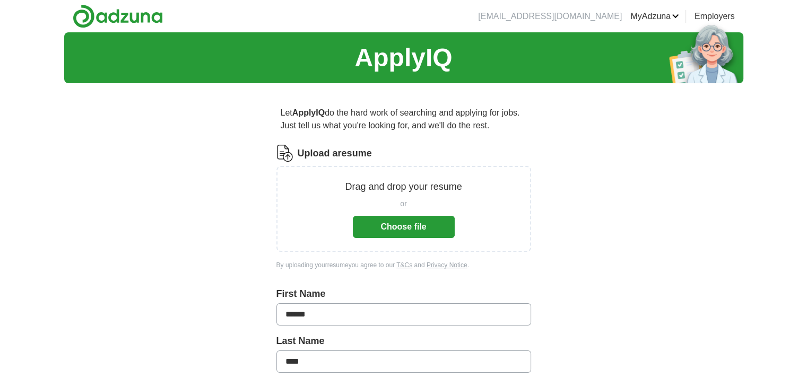
click at [406, 227] on button "Choose file" at bounding box center [404, 227] width 102 height 22
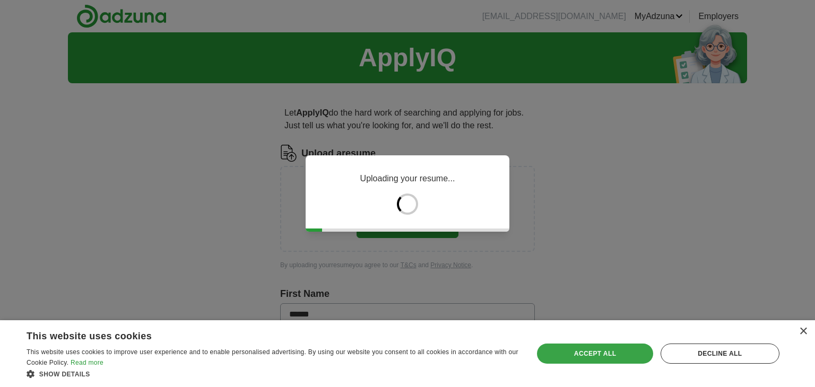
click at [583, 352] on div "Accept all" at bounding box center [595, 354] width 116 height 20
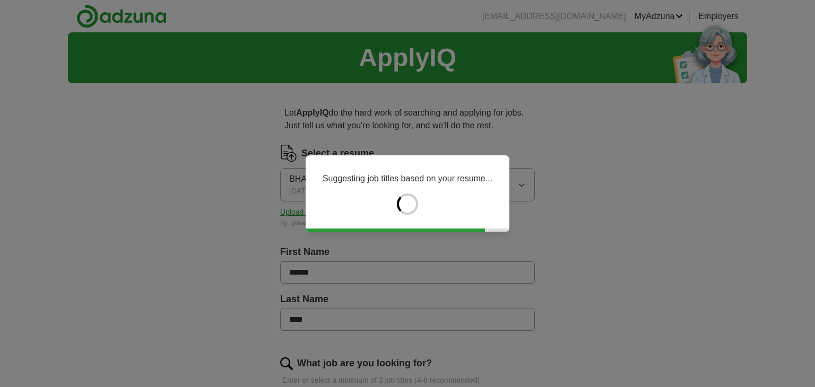
click at [608, 229] on div "Suggesting job titles based on your resume..." at bounding box center [407, 193] width 815 height 387
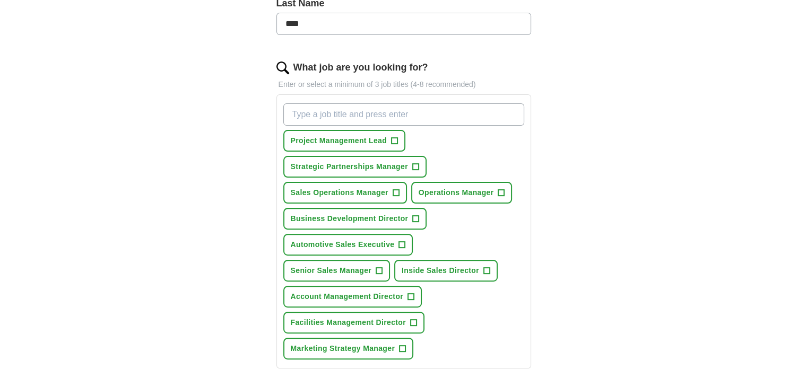
scroll to position [297, 0]
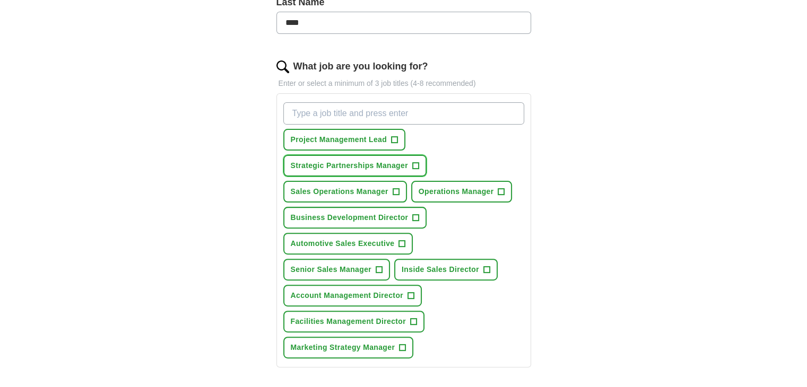
click at [393, 164] on span "Strategic Partnerships Manager" at bounding box center [349, 165] width 117 height 11
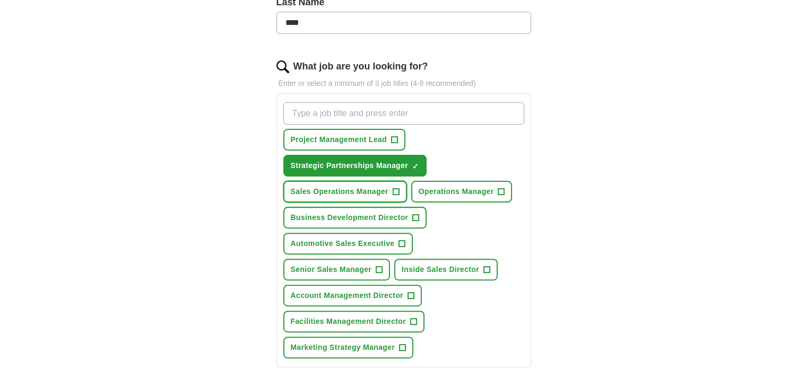
click at [394, 189] on span "+" at bounding box center [396, 192] width 6 height 8
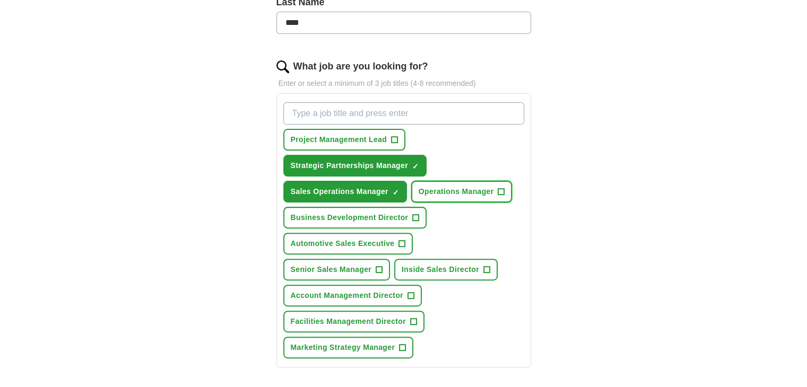
click at [469, 190] on span "Operations Manager" at bounding box center [456, 191] width 75 height 11
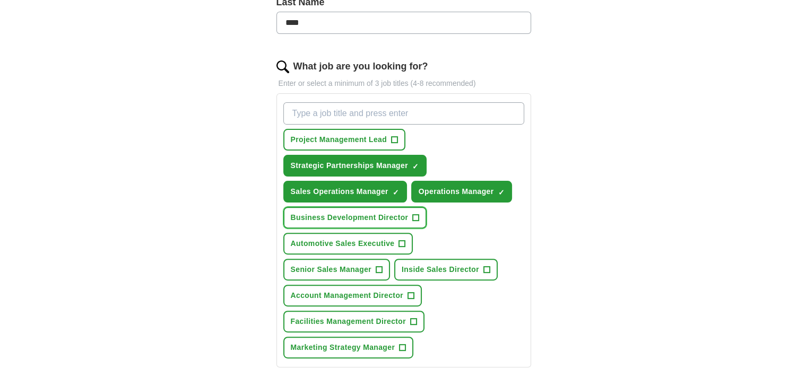
click at [364, 222] on button "Business Development Director +" at bounding box center [355, 218] width 144 height 22
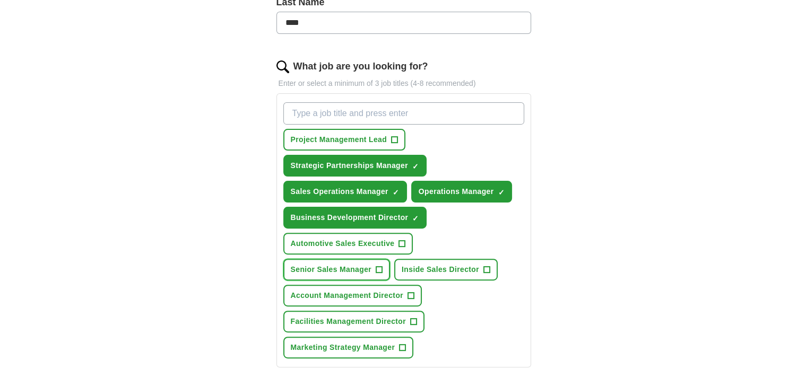
click at [372, 264] on span "Senior Sales Manager" at bounding box center [331, 269] width 81 height 11
click at [402, 268] on span "Inside Sales Director" at bounding box center [440, 269] width 77 height 11
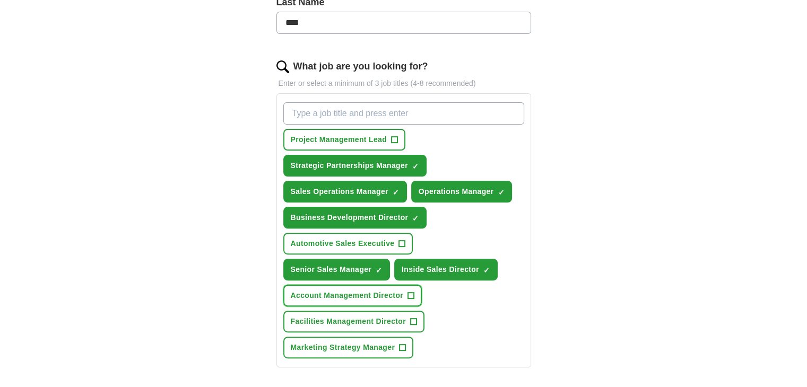
click at [333, 290] on span "Account Management Director" at bounding box center [347, 295] width 112 height 11
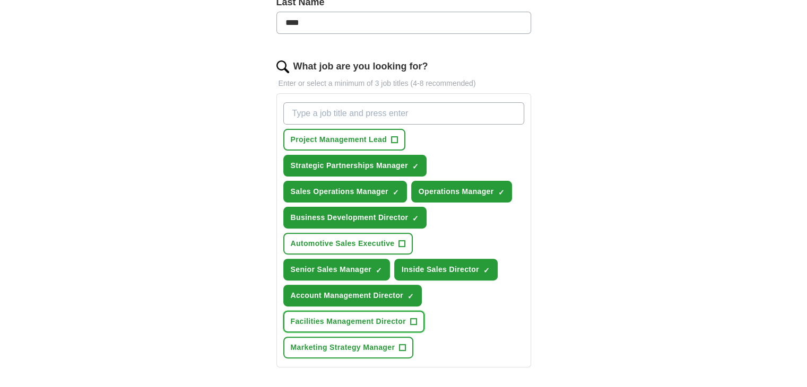
click at [333, 316] on span "Facilities Management Director" at bounding box center [348, 321] width 115 height 11
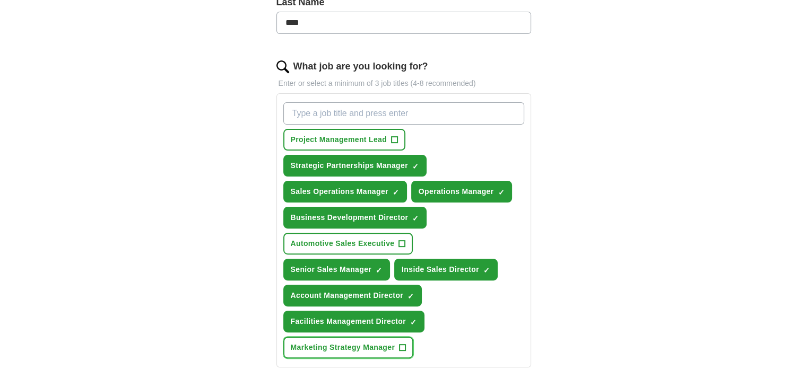
click at [333, 342] on span "Marketing Strategy Manager" at bounding box center [343, 347] width 104 height 11
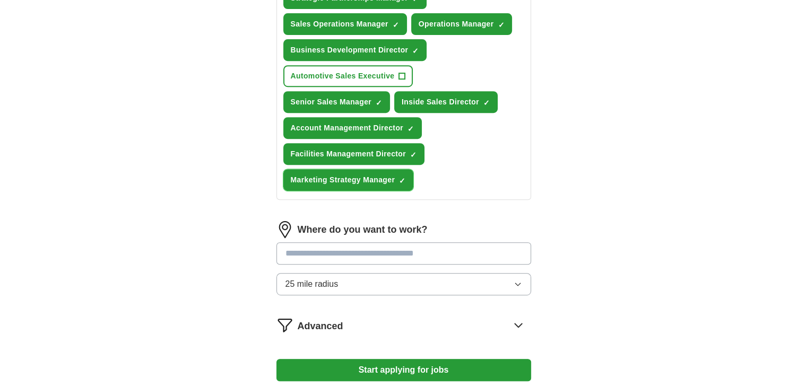
scroll to position [503, 0]
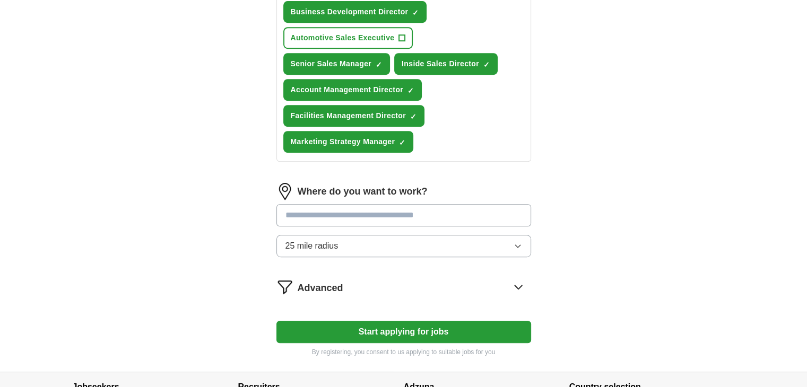
click at [352, 209] on input "text" at bounding box center [403, 215] width 255 height 22
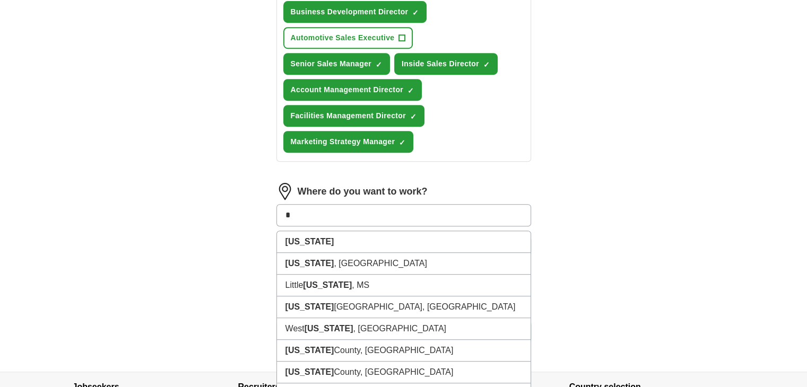
type input "*"
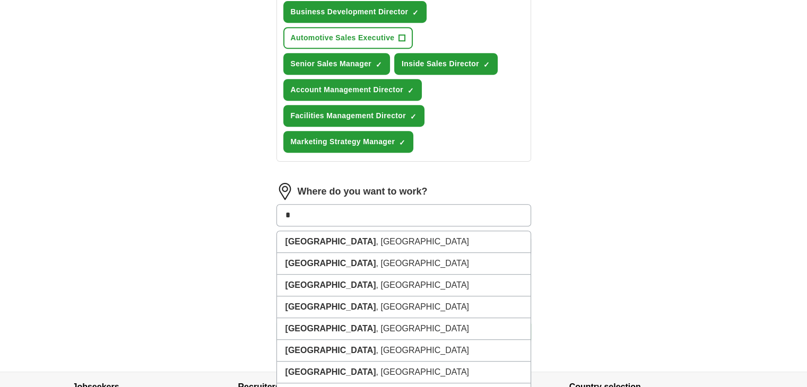
type input "*"
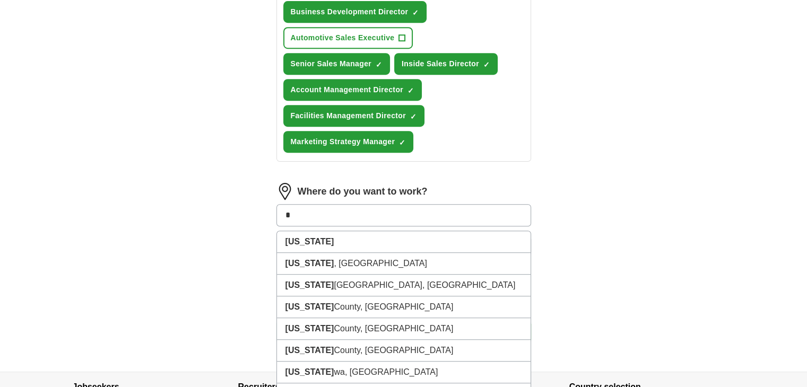
type input "*"
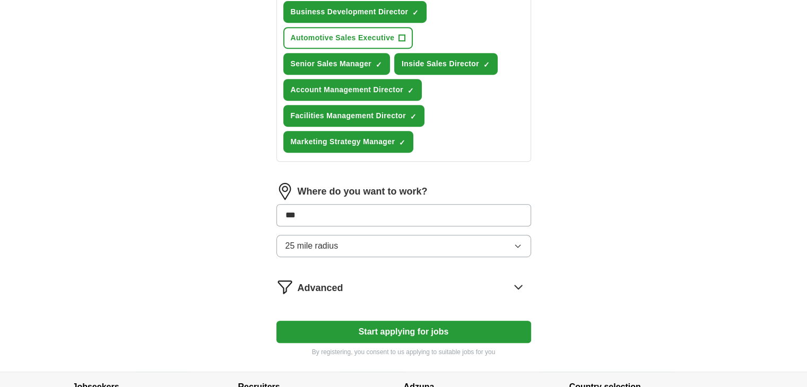
type input "****"
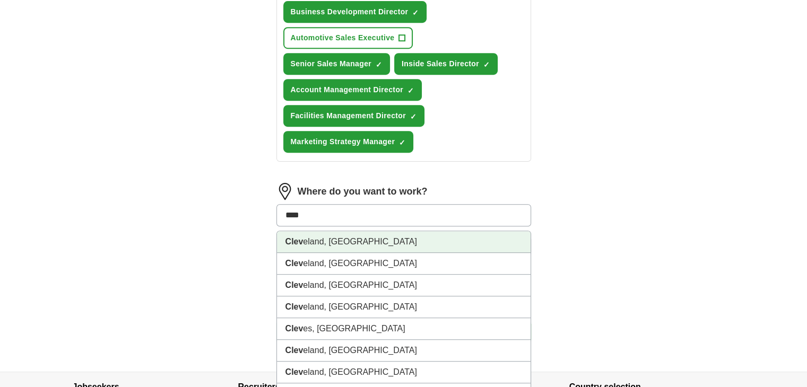
click at [319, 239] on li "[PERSON_NAME], [GEOGRAPHIC_DATA]" at bounding box center [404, 242] width 254 height 22
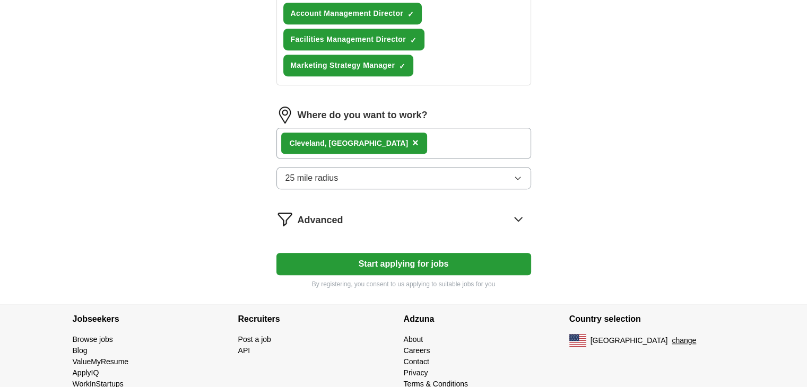
scroll to position [598, 0]
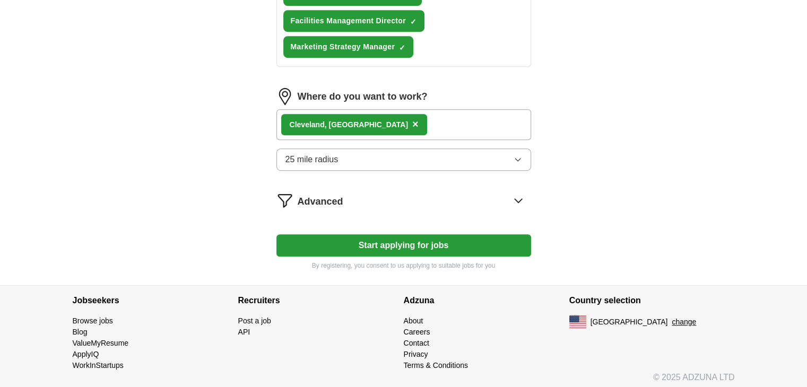
click at [344, 154] on button "25 mile radius" at bounding box center [403, 160] width 255 height 22
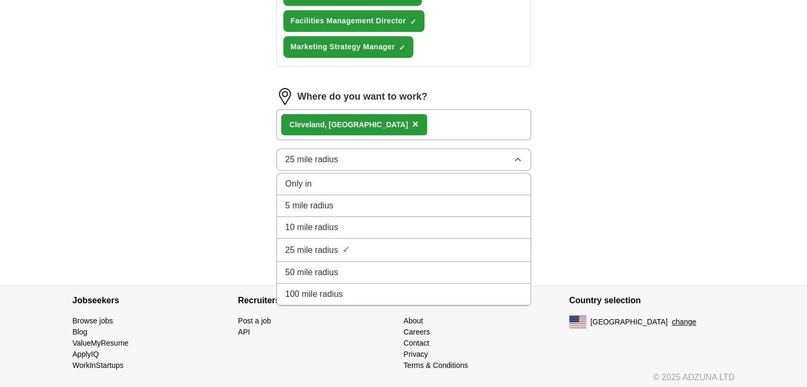
click at [304, 222] on span "10 mile radius" at bounding box center [311, 227] width 53 height 13
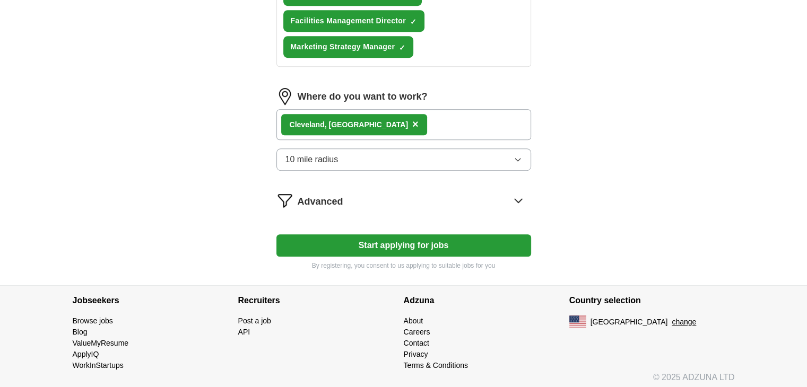
click at [382, 243] on button "Start applying for jobs" at bounding box center [403, 245] width 255 height 22
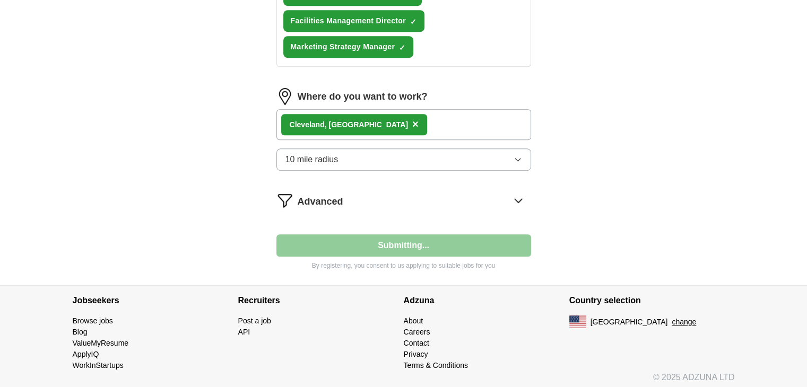
select select "**"
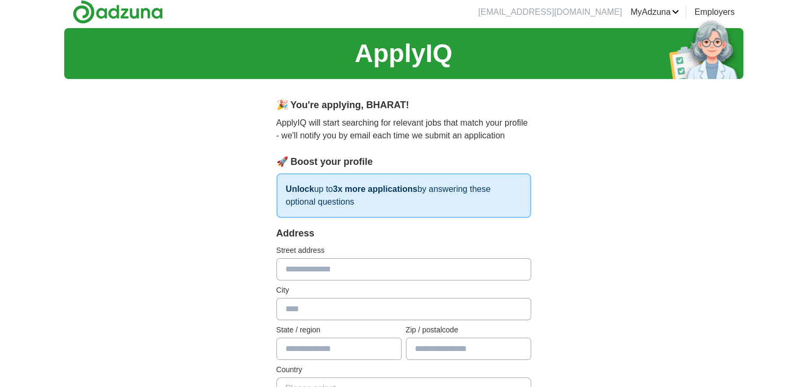
scroll to position [0, 0]
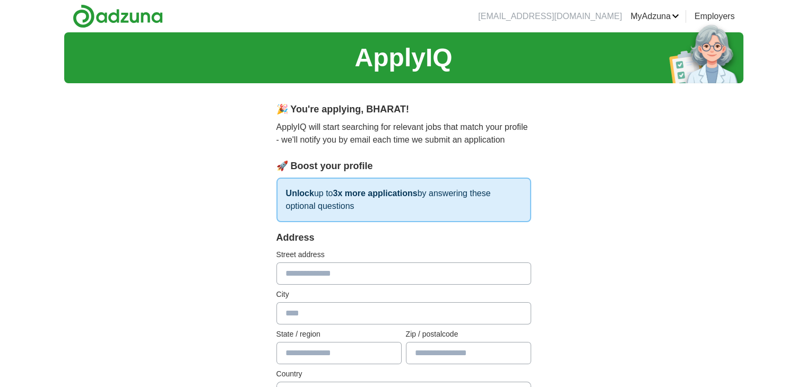
click at [312, 276] on input "text" at bounding box center [403, 274] width 255 height 22
type input "**********"
type input "*********"
type input "****"
type input "*****"
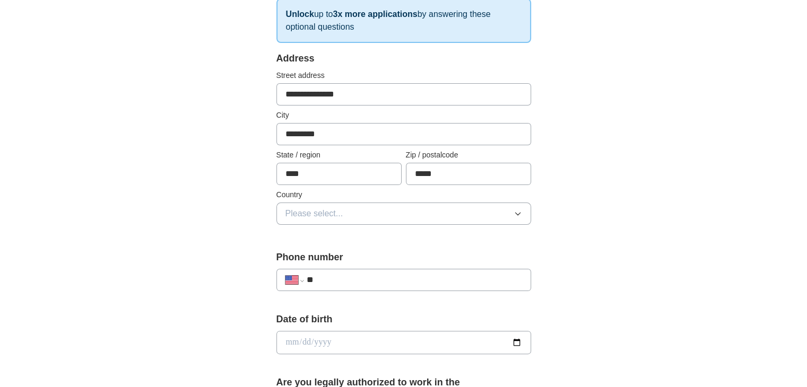
scroll to position [204, 0]
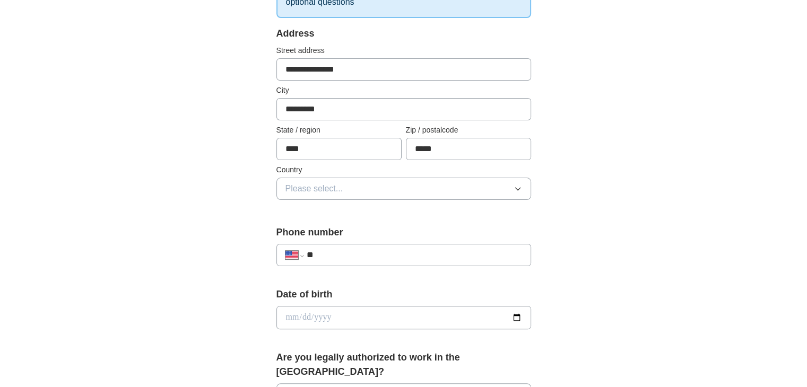
click at [437, 189] on button "Please select..." at bounding box center [403, 189] width 255 height 22
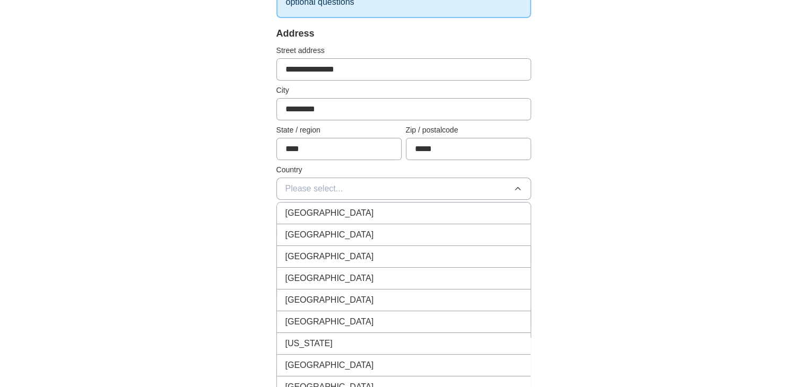
click at [367, 237] on div "[GEOGRAPHIC_DATA]" at bounding box center [403, 235] width 237 height 13
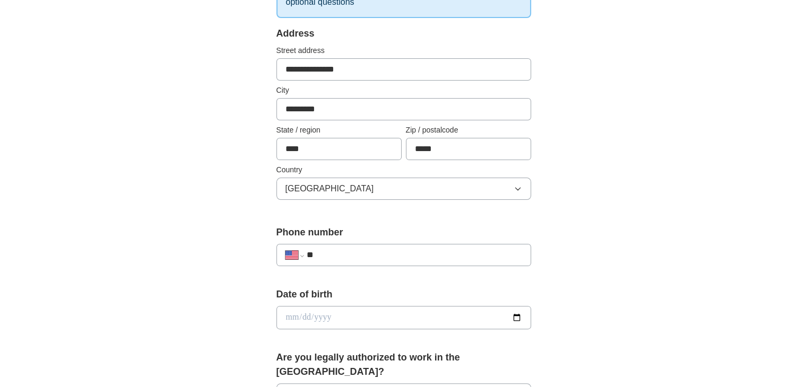
click at [352, 257] on input "**" at bounding box center [413, 255] width 215 height 13
type input "**********"
click at [291, 318] on input "date" at bounding box center [403, 317] width 255 height 23
type input "**********"
click at [726, 264] on div "**********" at bounding box center [403, 311] width 679 height 966
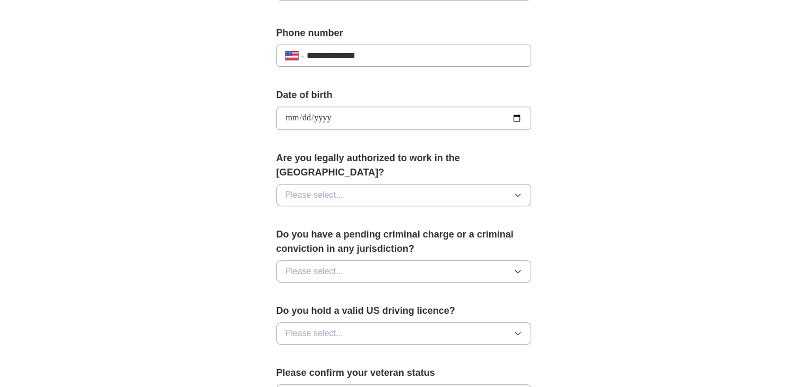
scroll to position [405, 0]
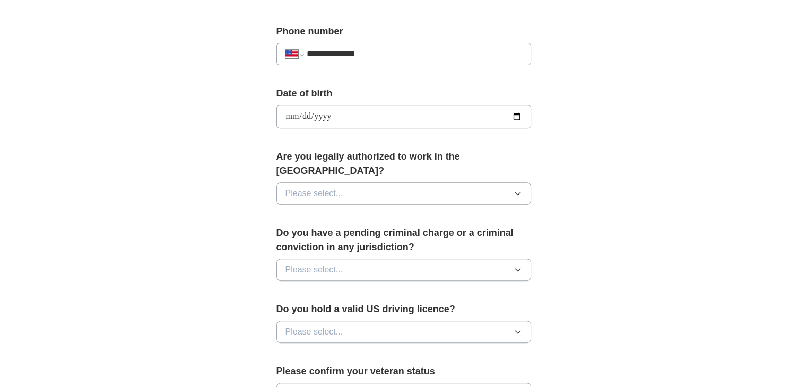
click at [482, 182] on button "Please select..." at bounding box center [403, 193] width 255 height 22
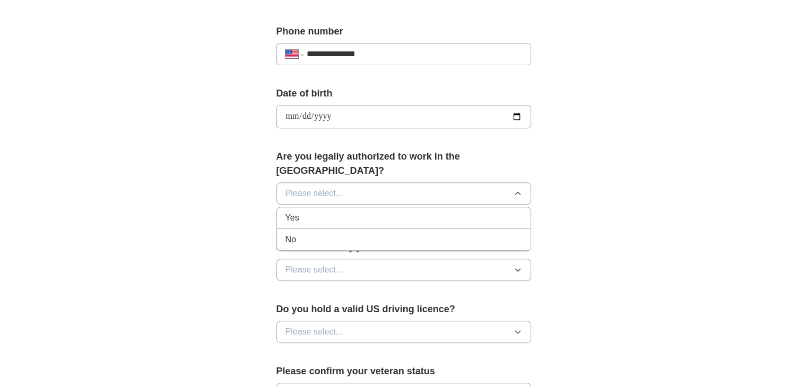
click at [340, 207] on li "Yes" at bounding box center [404, 218] width 254 height 22
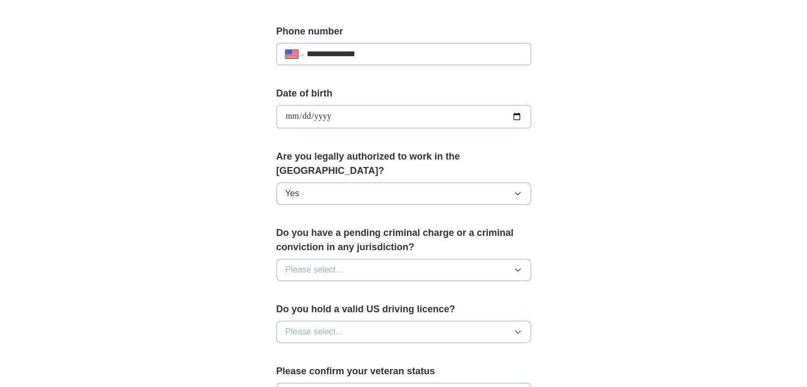
click at [382, 259] on button "Please select..." at bounding box center [403, 270] width 255 height 22
click at [296, 310] on div "No" at bounding box center [403, 316] width 237 height 13
click at [437, 321] on button "Please select..." at bounding box center [403, 332] width 255 height 22
click at [315, 350] on div "Yes" at bounding box center [403, 356] width 237 height 13
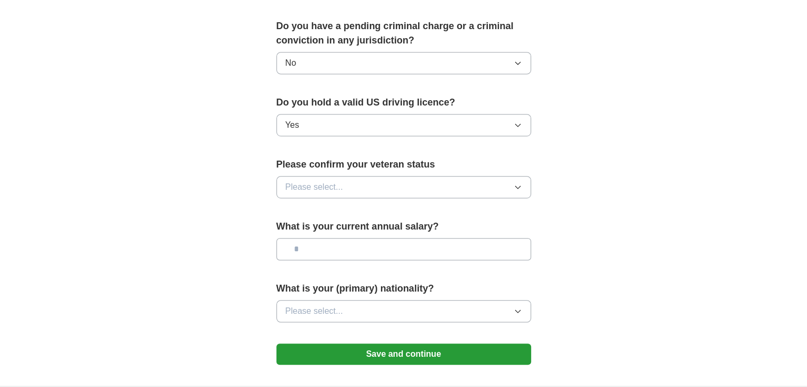
scroll to position [613, 0]
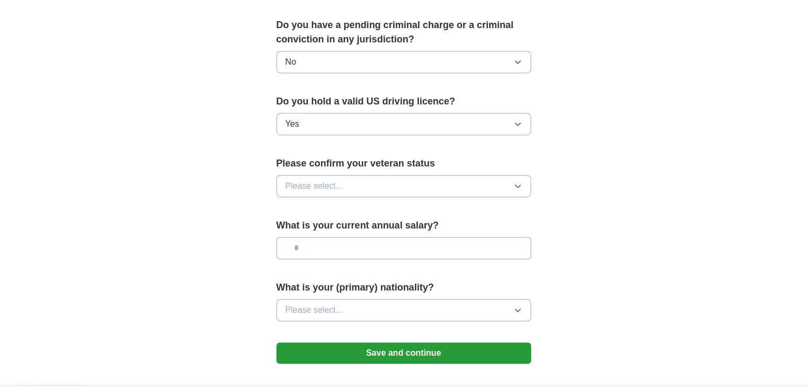
click at [426, 175] on button "Please select..." at bounding box center [403, 186] width 255 height 22
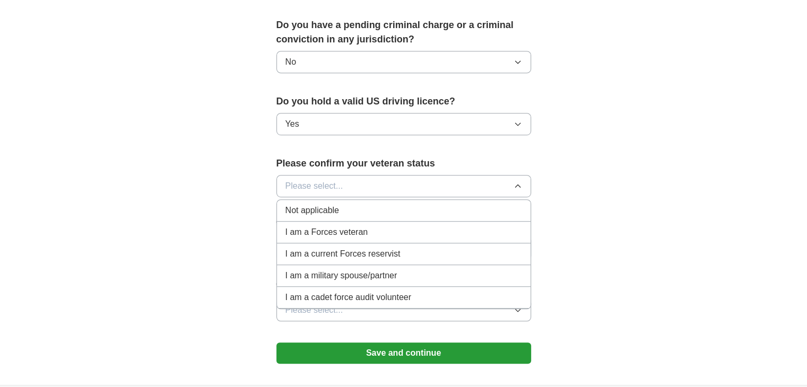
click at [334, 204] on span "Not applicable" at bounding box center [312, 210] width 54 height 13
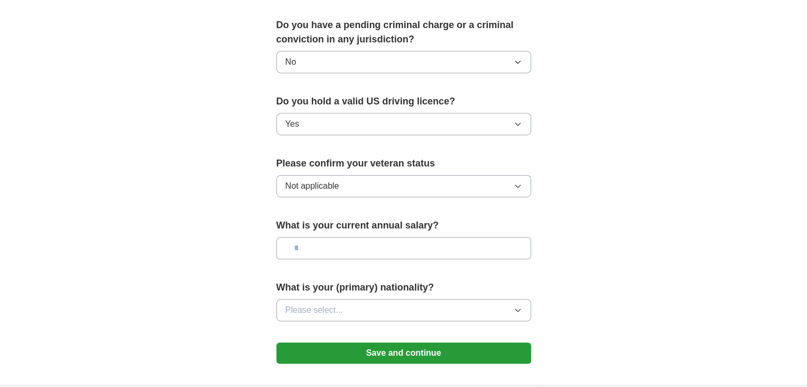
click at [356, 237] on input "text" at bounding box center [403, 248] width 255 height 22
type input "*******"
click at [344, 299] on button "Please select..." at bounding box center [403, 310] width 255 height 22
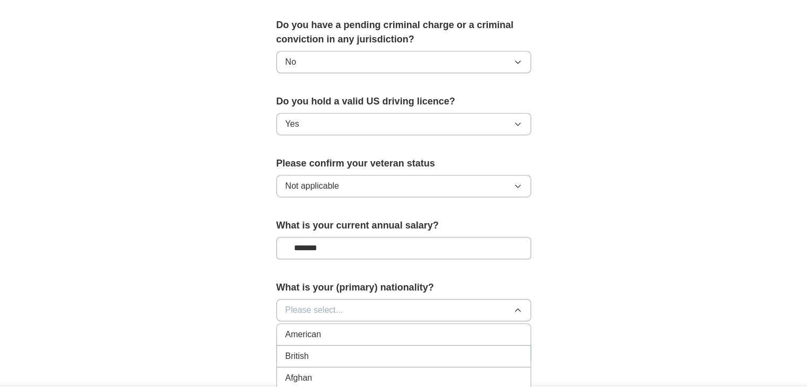
click at [344, 299] on button "Please select..." at bounding box center [403, 310] width 255 height 22
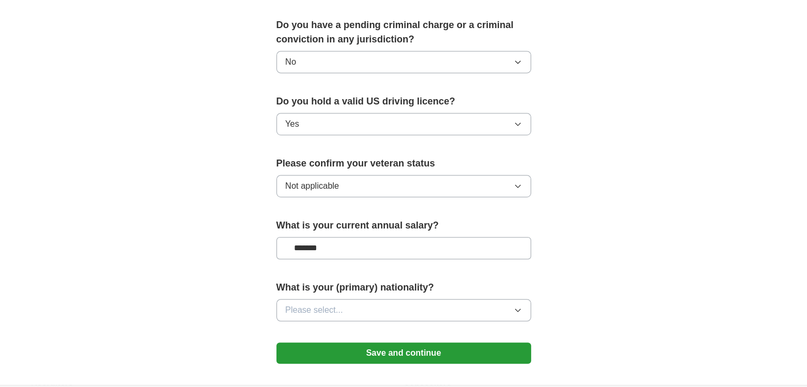
click at [344, 299] on button "Please select..." at bounding box center [403, 310] width 255 height 22
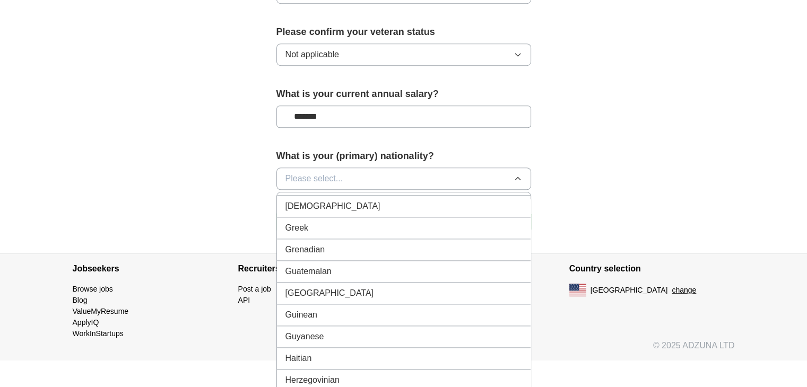
scroll to position [1661, 0]
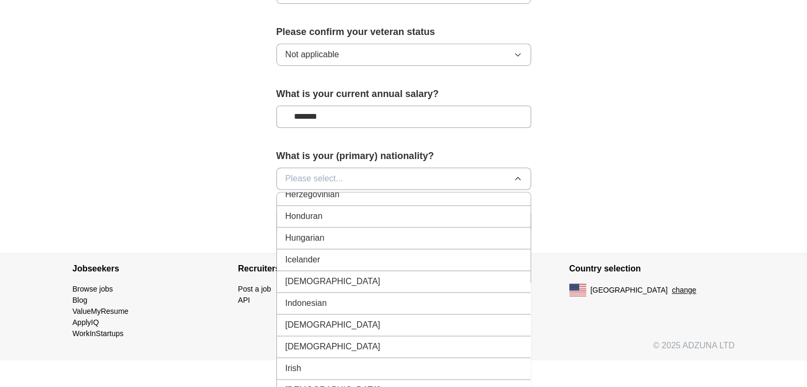
click at [290, 275] on span "[DEMOGRAPHIC_DATA]" at bounding box center [332, 281] width 95 height 13
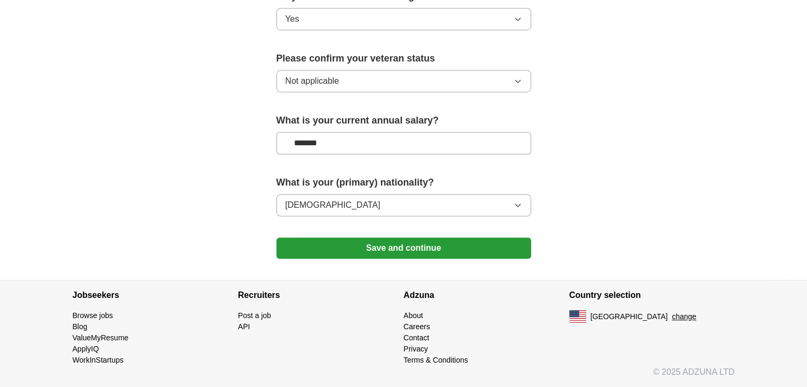
scroll to position [701, 0]
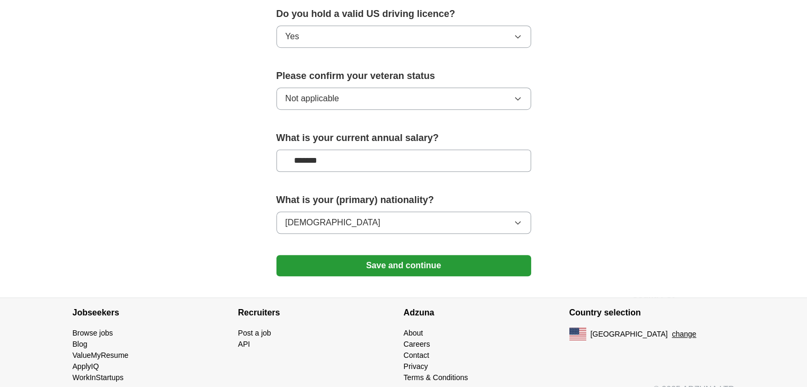
click at [402, 255] on button "Save and continue" at bounding box center [403, 265] width 255 height 21
